Goal: Information Seeking & Learning: Learn about a topic

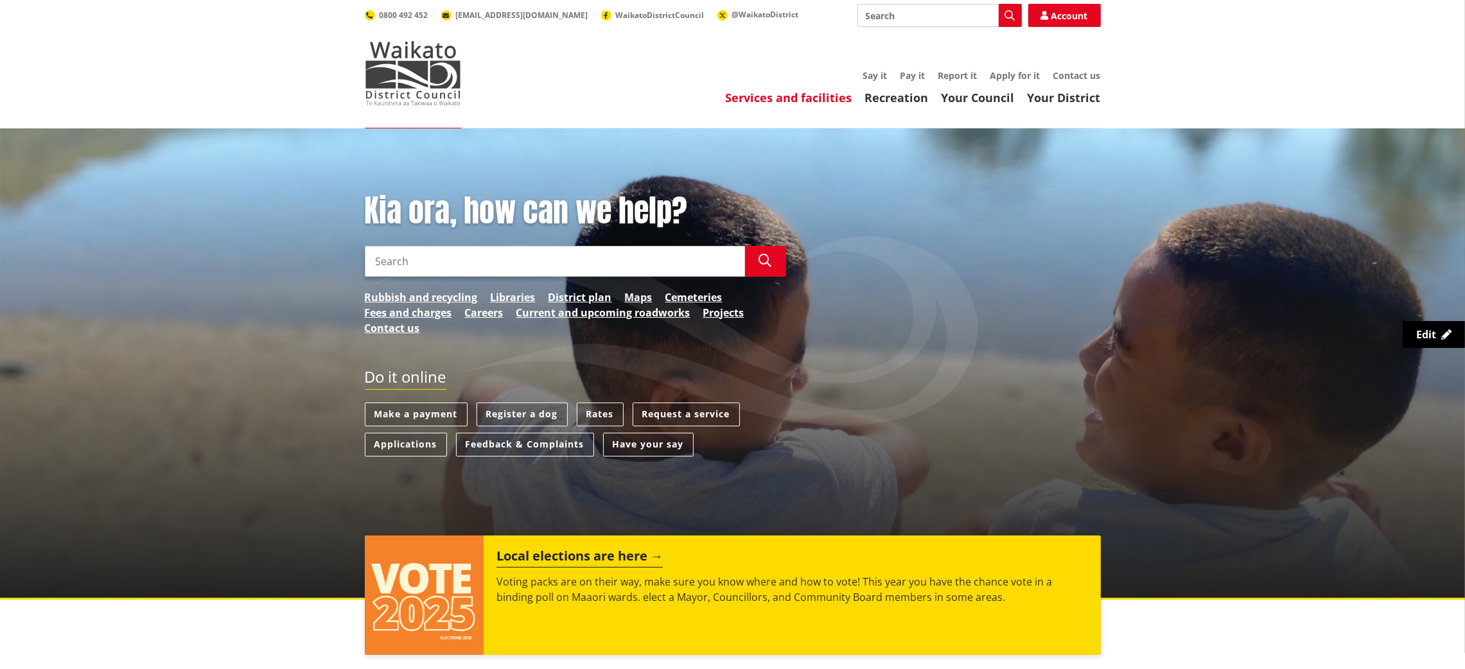
click at [787, 100] on link "Services and facilities" at bounding box center [789, 97] width 127 height 15
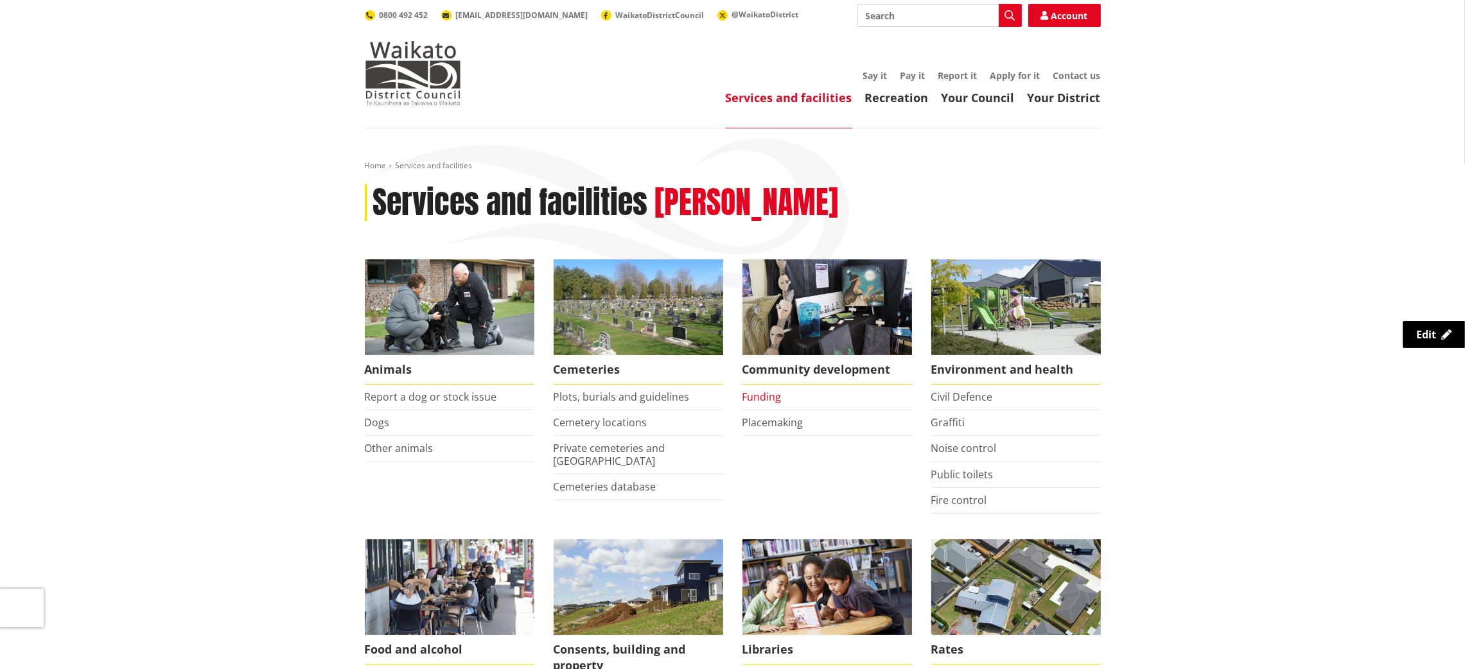
click at [755, 399] on link "Funding" at bounding box center [761, 397] width 39 height 14
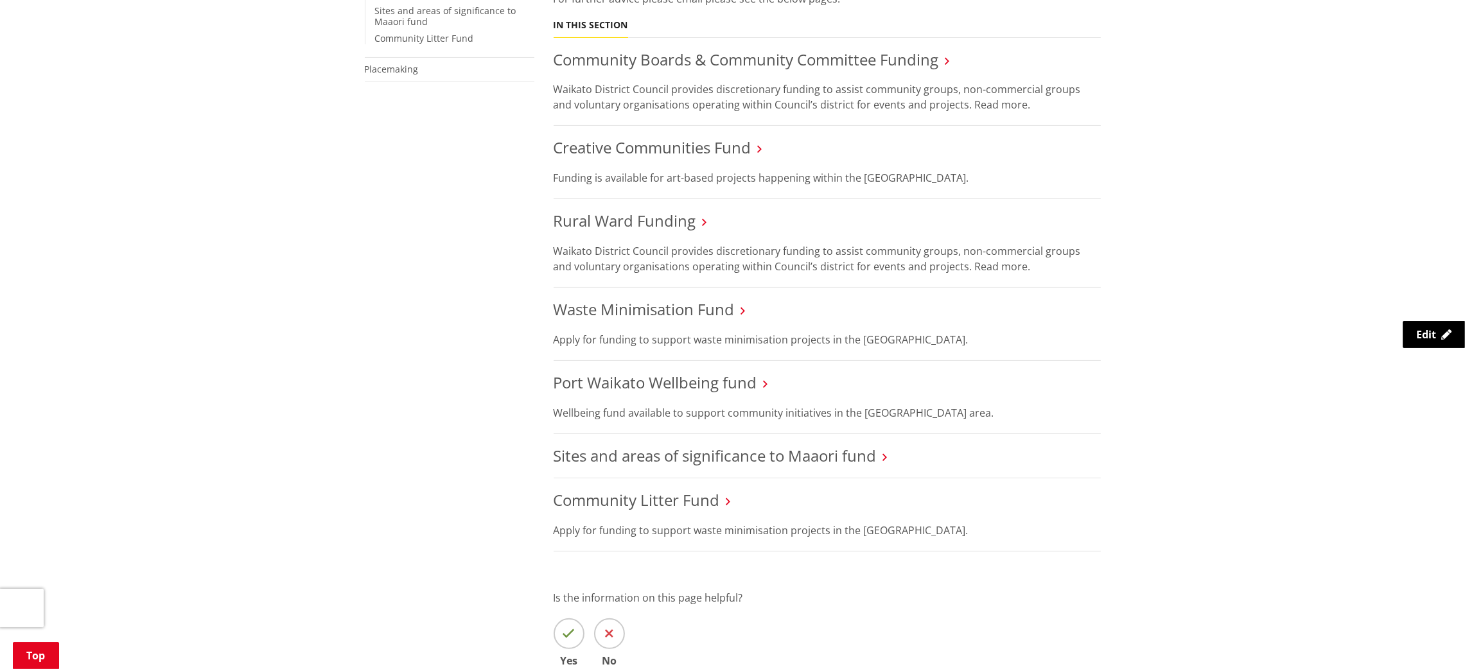
scroll to position [65, 0]
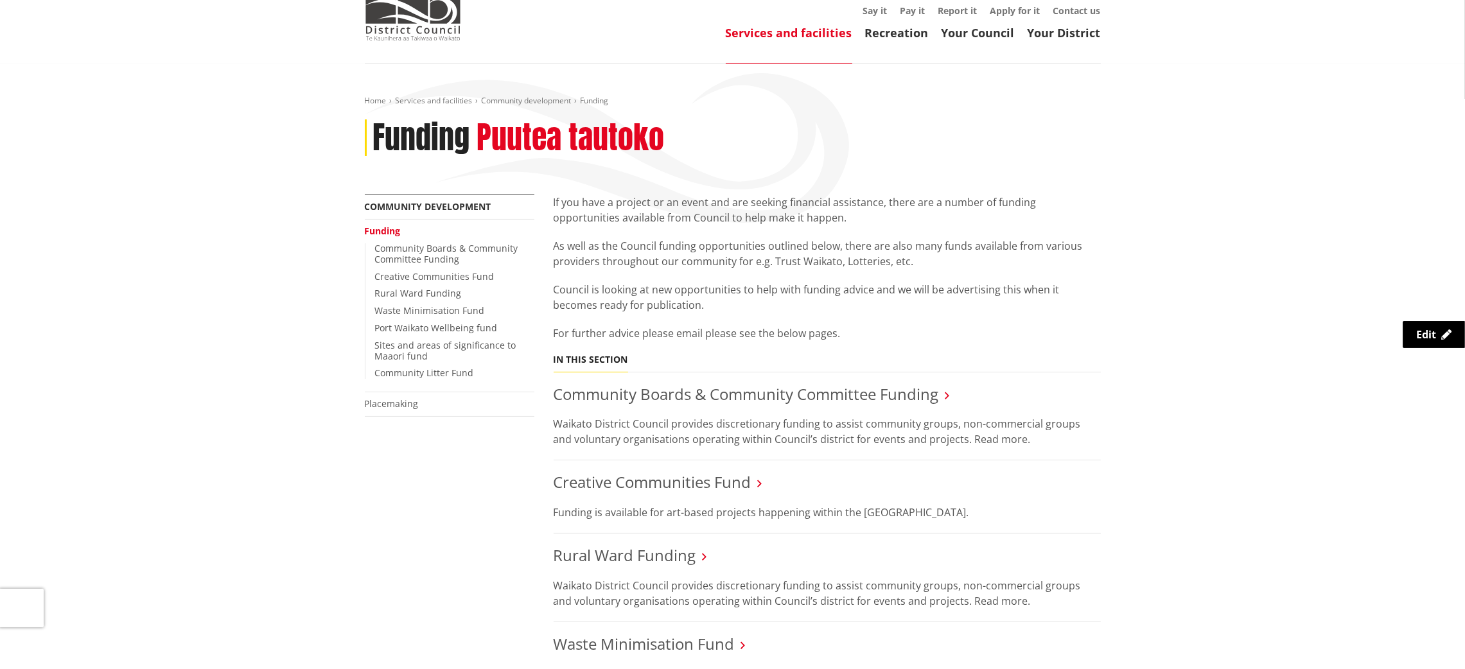
click at [802, 32] on link "Services and facilities" at bounding box center [789, 32] width 127 height 15
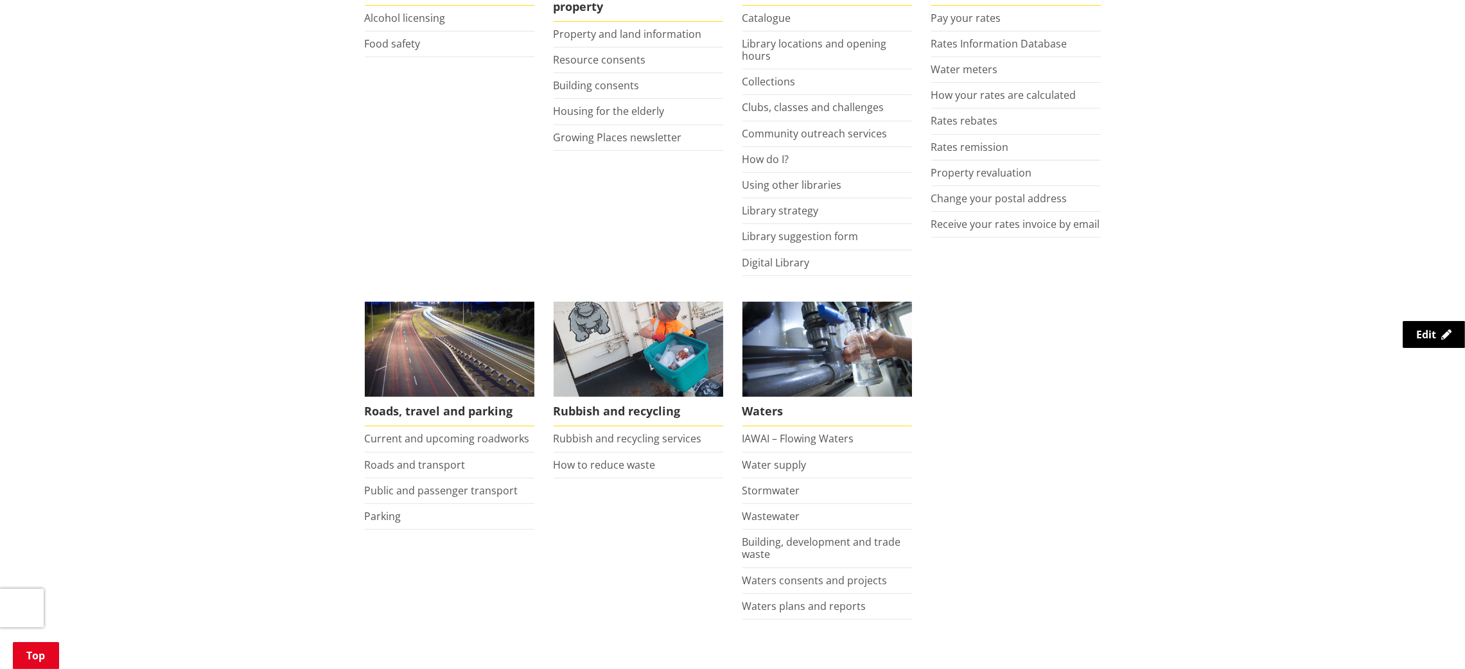
scroll to position [662, 0]
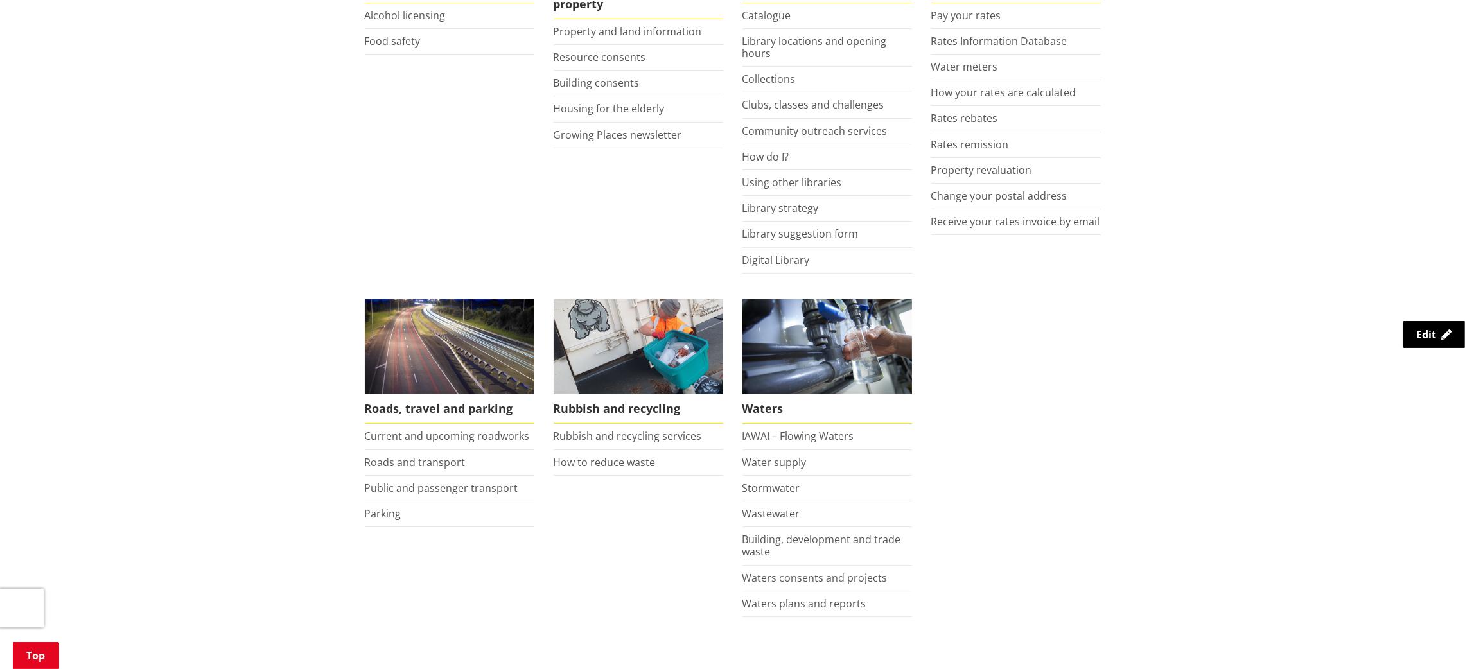
click at [603, 472] on li "How to reduce waste" at bounding box center [639, 463] width 170 height 26
click at [602, 468] on link "How to reduce waste" at bounding box center [605, 462] width 102 height 14
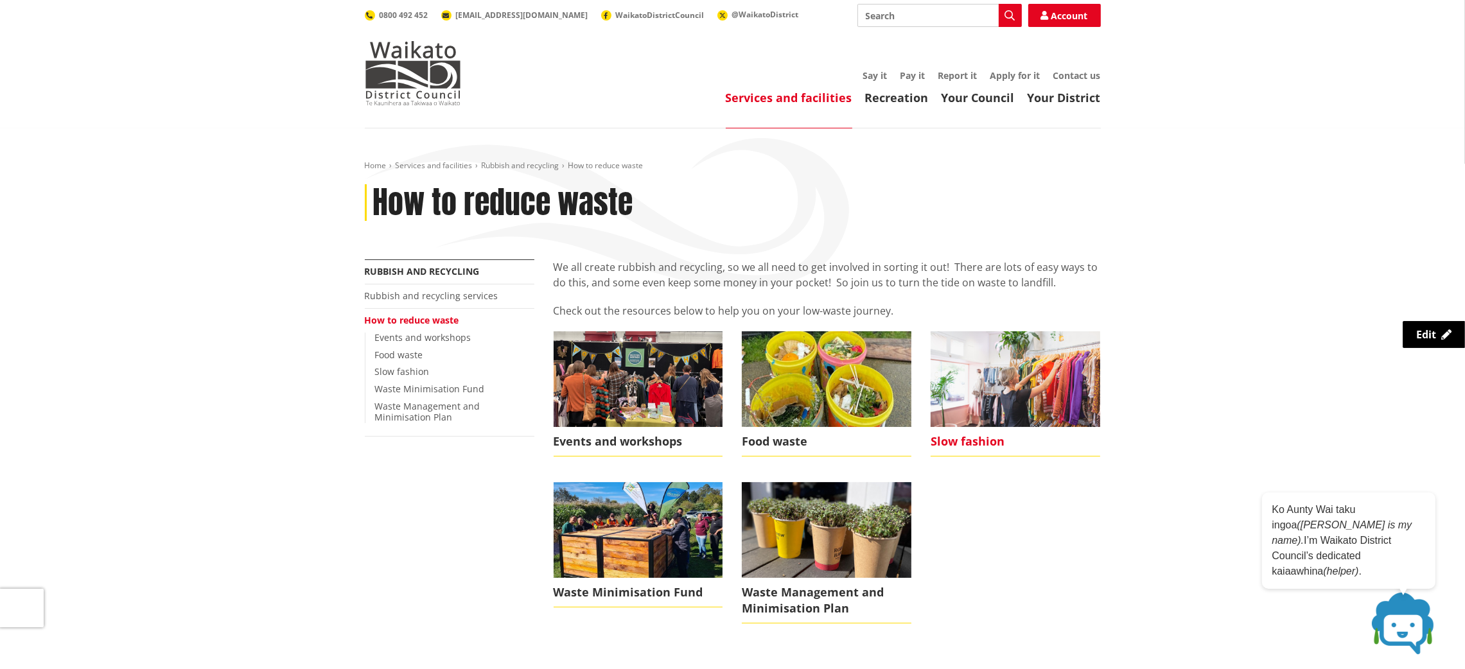
click at [1081, 368] on img at bounding box center [1016, 378] width 170 height 95
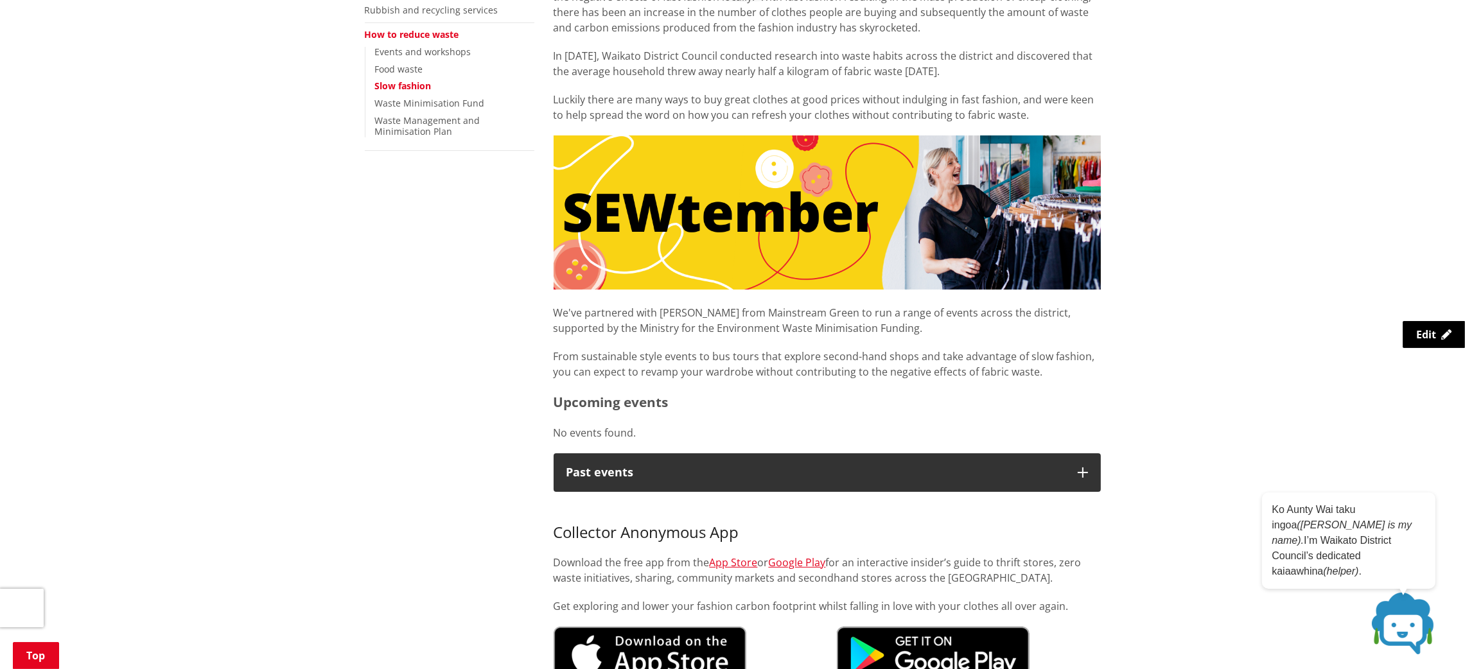
scroll to position [310, 0]
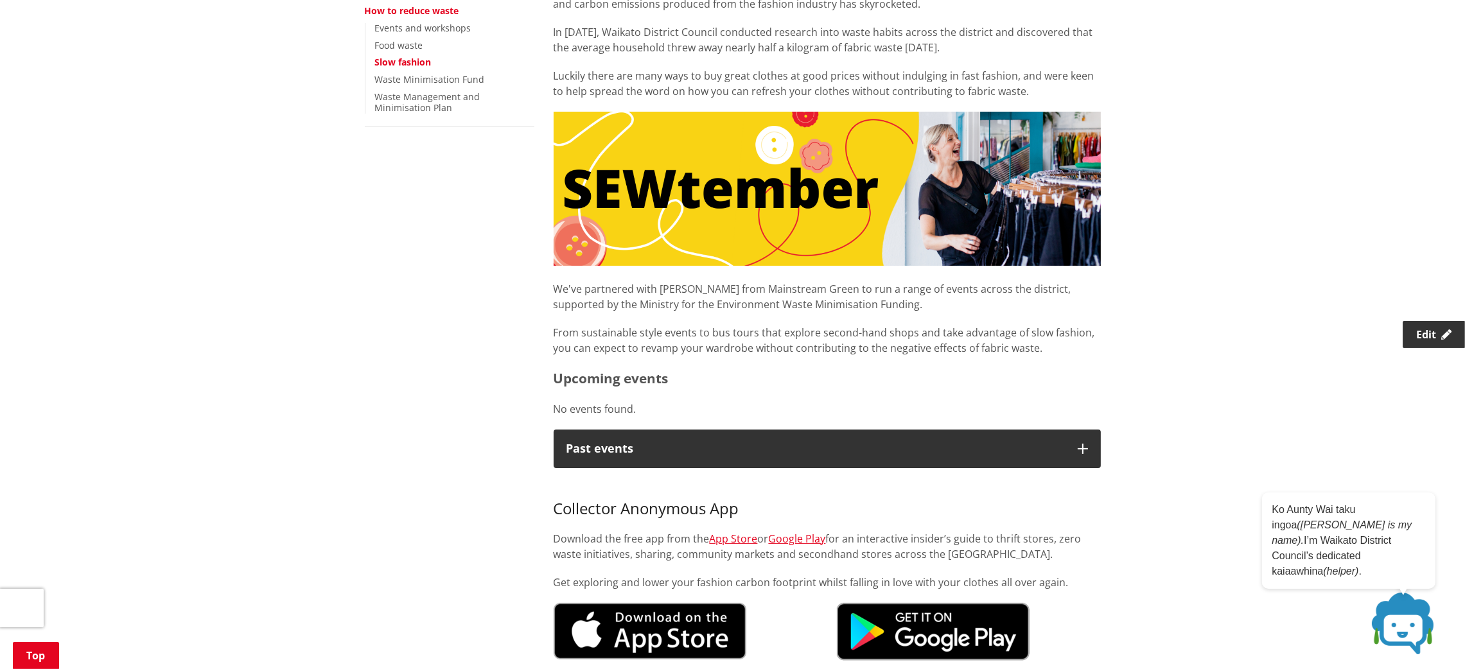
click at [1421, 328] on span "Edit" at bounding box center [1426, 335] width 20 height 14
click at [394, 13] on link "How to reduce waste" at bounding box center [412, 10] width 94 height 12
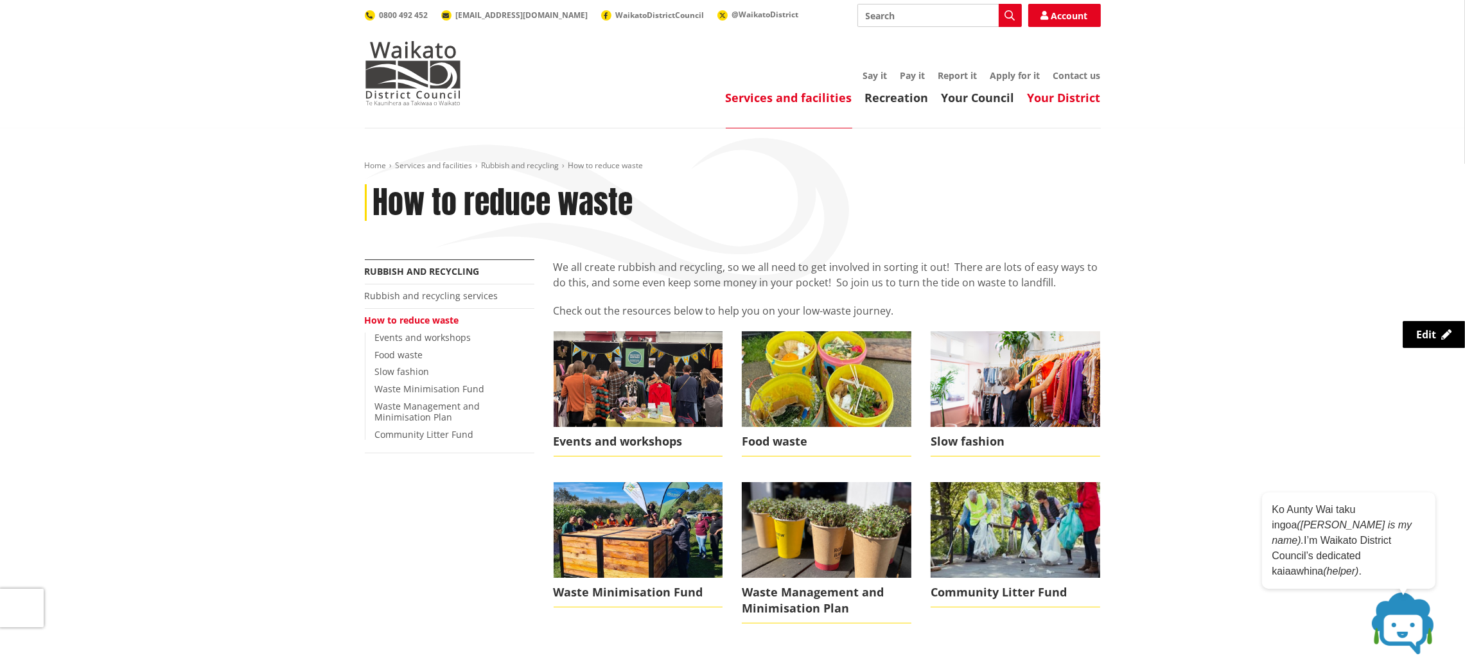
click at [1073, 101] on link "Your District" at bounding box center [1064, 97] width 73 height 15
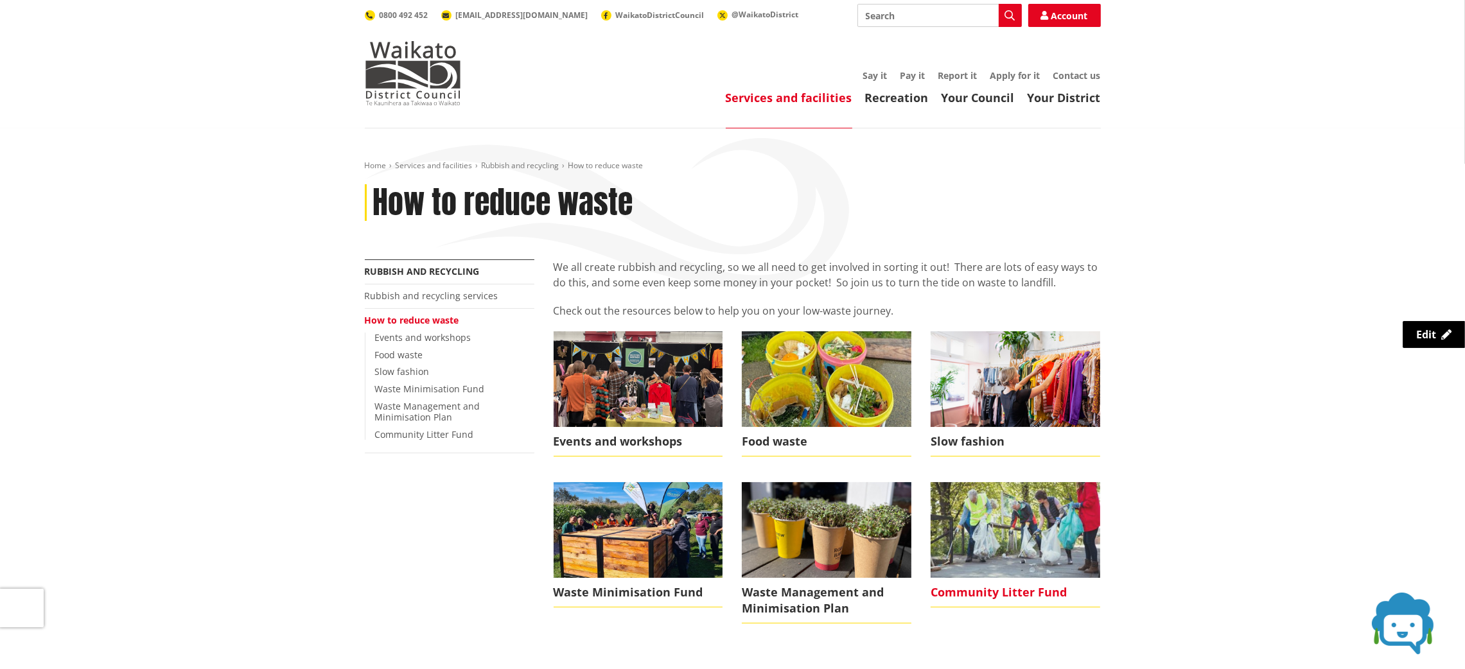
click at [1021, 519] on img at bounding box center [1016, 529] width 170 height 95
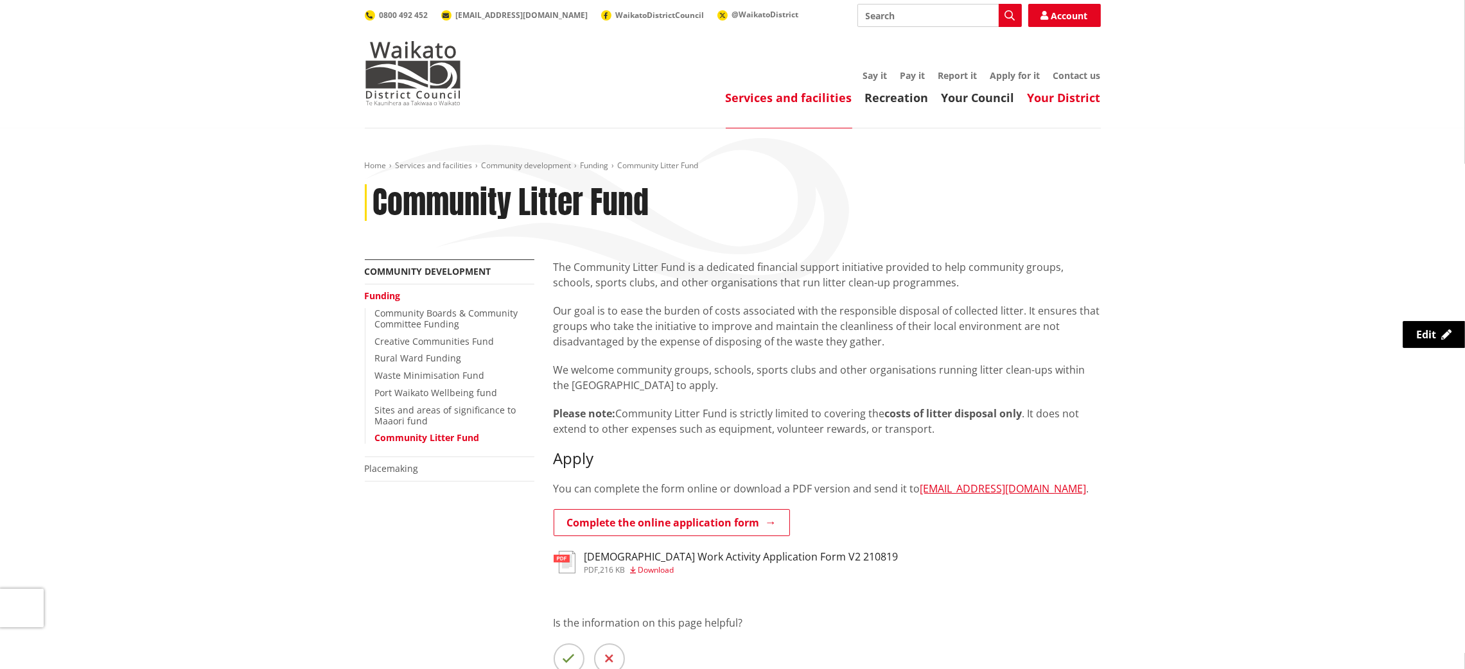
click at [1077, 96] on link "Your District" at bounding box center [1064, 97] width 73 height 15
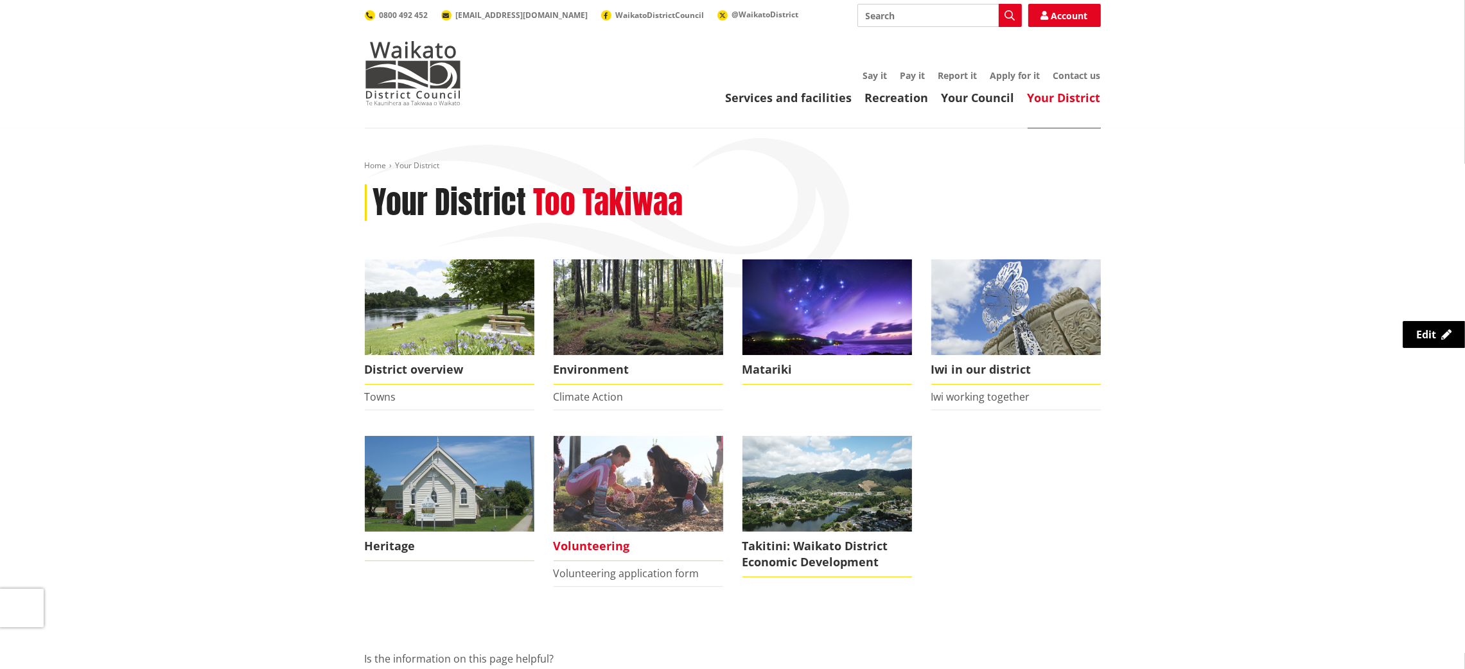
click at [630, 475] on img at bounding box center [639, 484] width 170 height 96
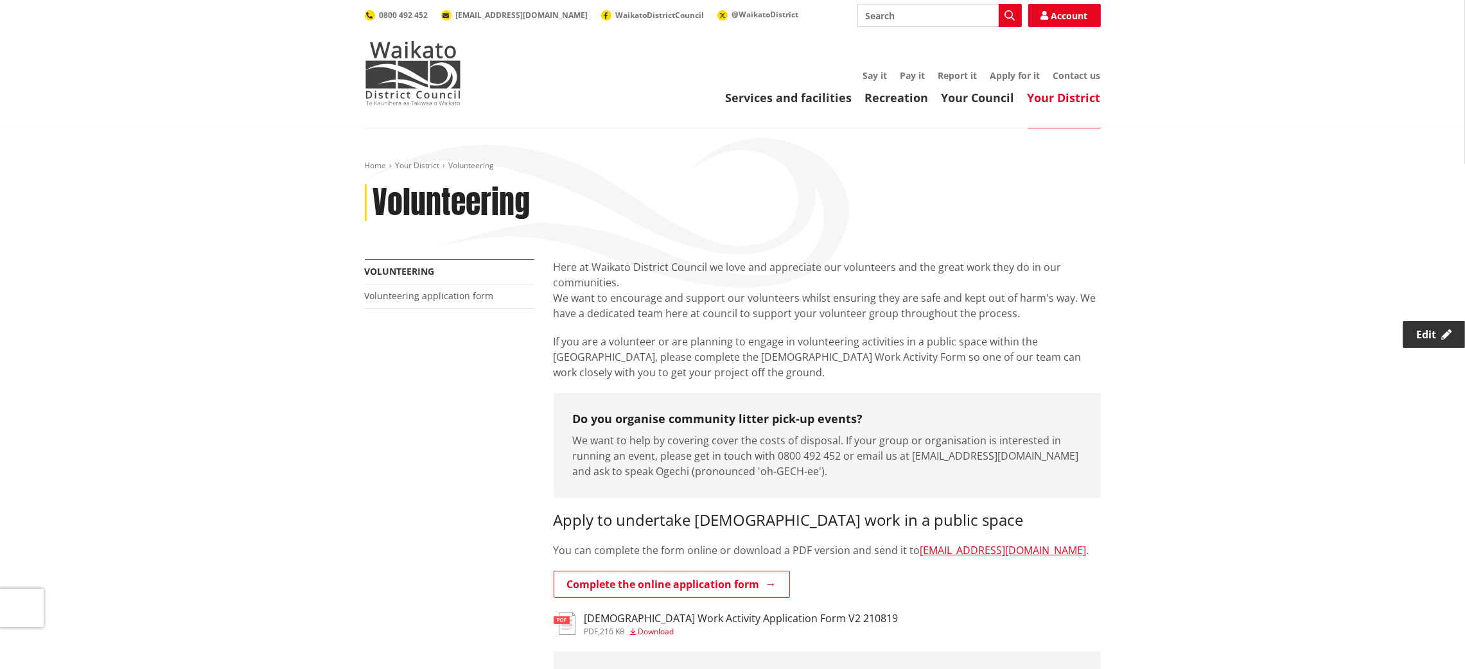
click at [1414, 333] on link "Edit" at bounding box center [1434, 334] width 62 height 27
